Goal: Task Accomplishment & Management: Use online tool/utility

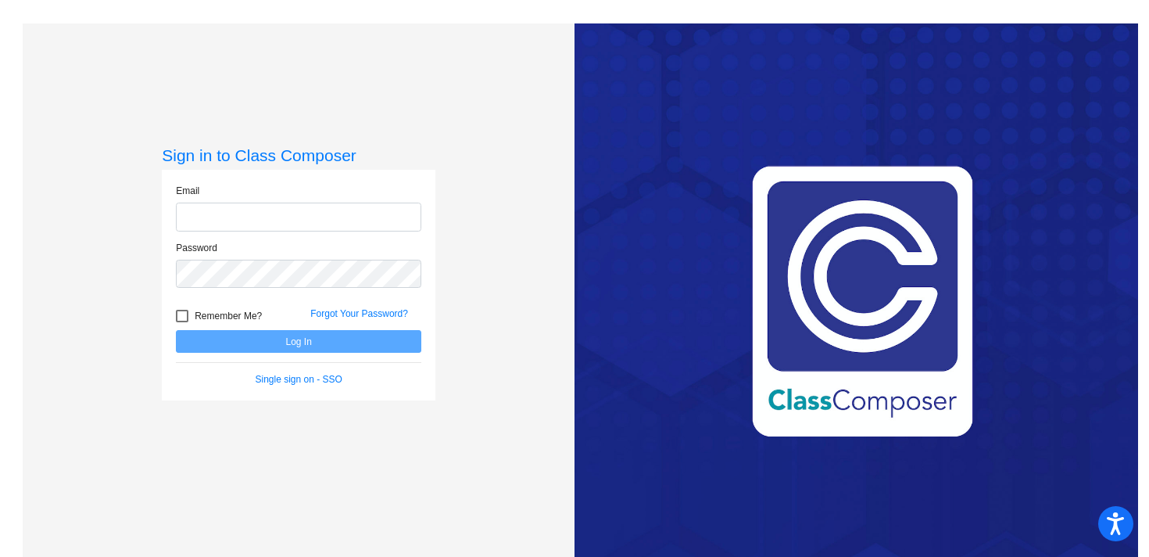
type input "[EMAIL_ADDRESS][DOMAIN_NAME]"
click at [296, 342] on button "Log In" at bounding box center [298, 341] width 245 height 23
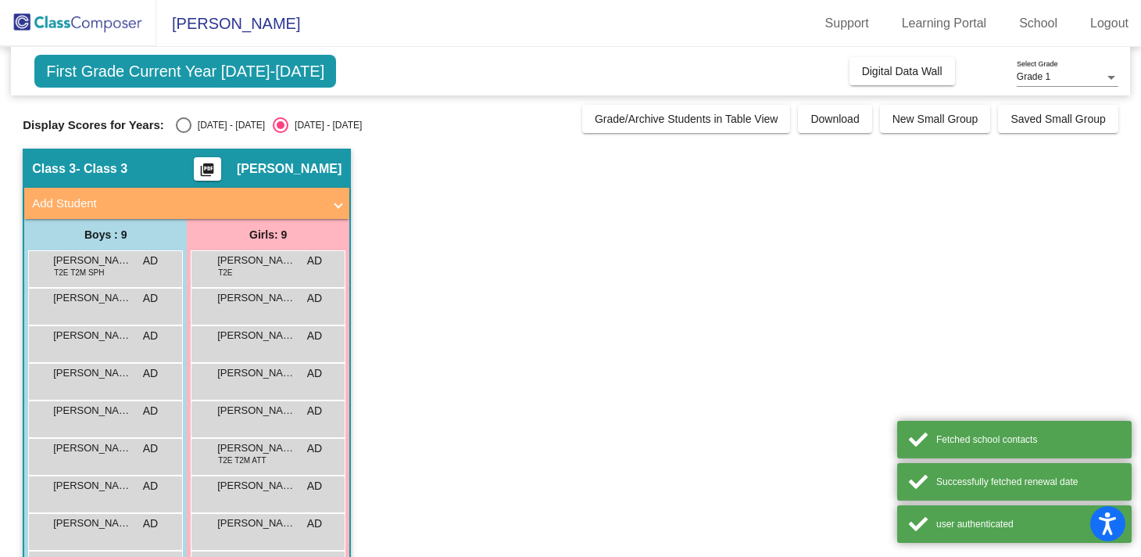
click at [193, 124] on div "[DATE] - [DATE]" at bounding box center [227, 125] width 73 height 14
click at [184, 133] on input "[DATE] - [DATE]" at bounding box center [183, 133] width 1 height 1
radio input "true"
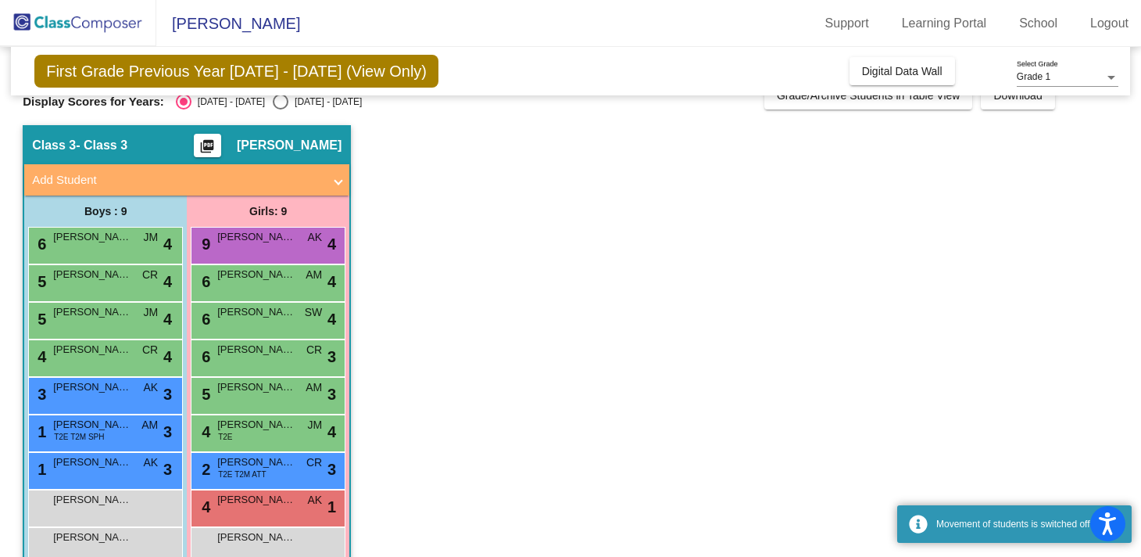
scroll to position [56, 0]
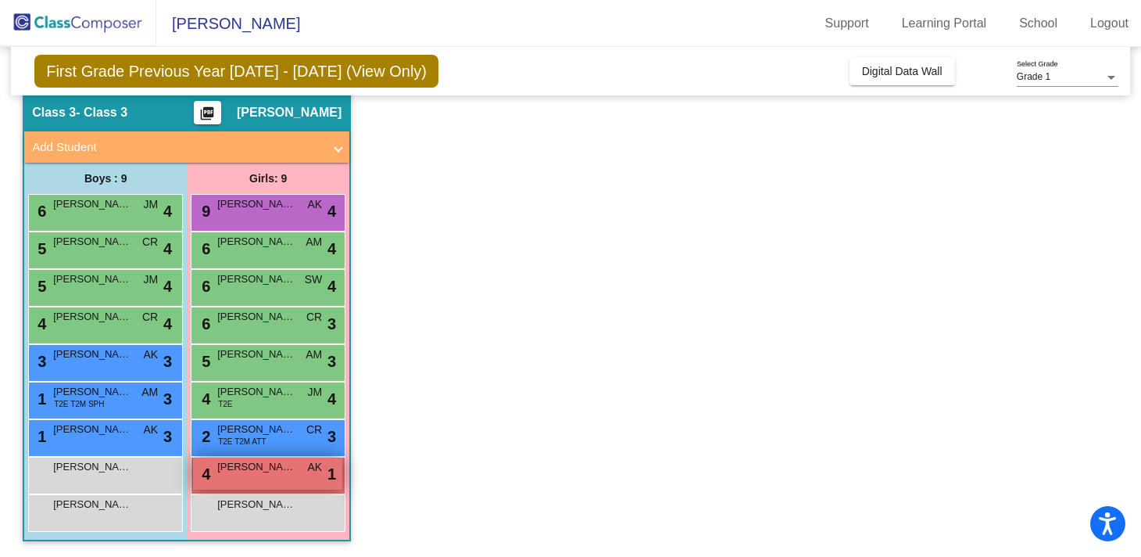
click at [297, 482] on div "4 [PERSON_NAME] AK lock do_not_disturb_alt 1" at bounding box center [267, 473] width 149 height 32
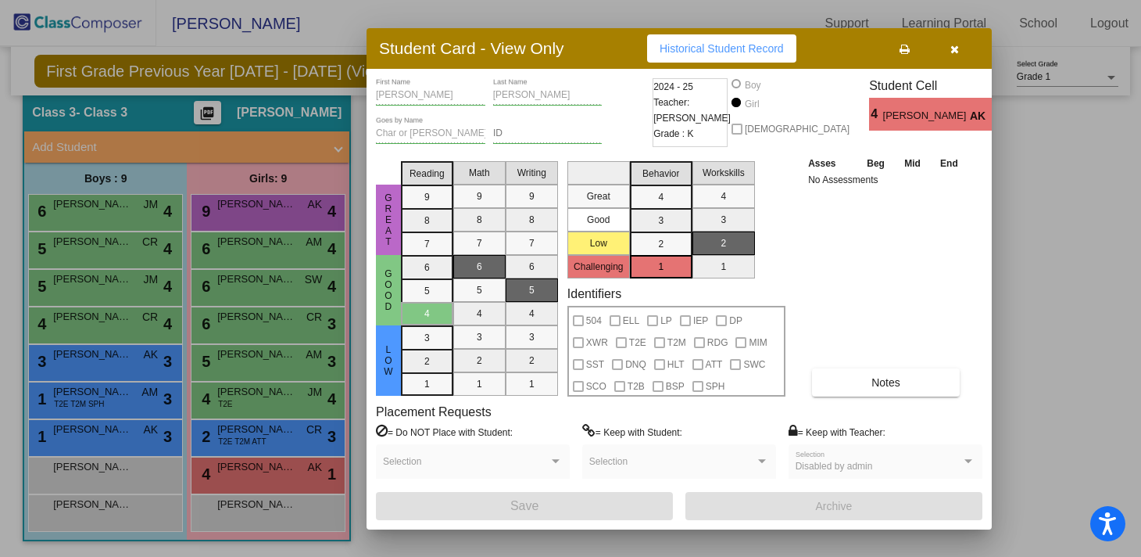
scroll to position [0, 0]
click at [1028, 281] on div at bounding box center [570, 278] width 1141 height 557
